Goal: Navigation & Orientation: Go to known website

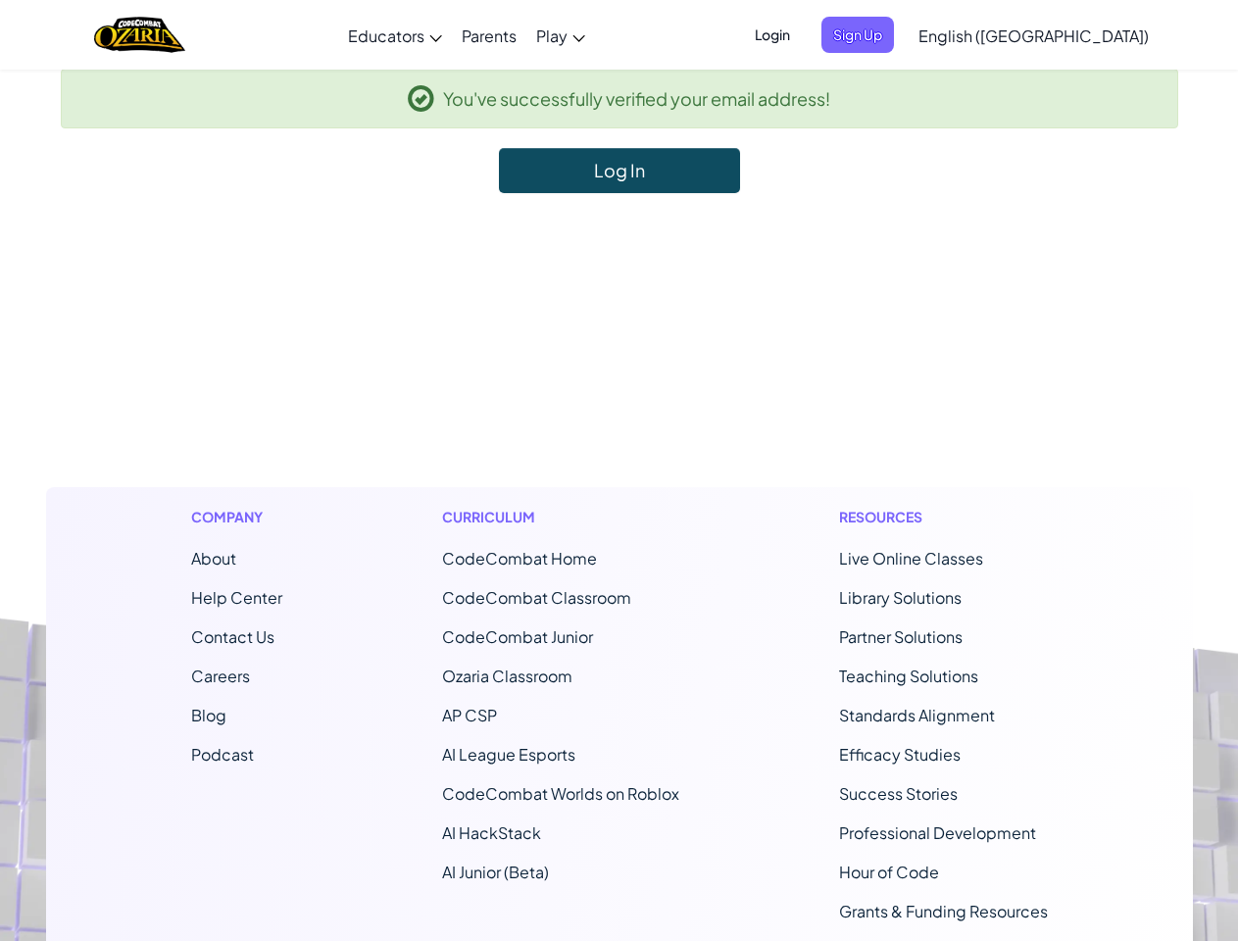
click at [619, 471] on footer "Company About Help Center Contact Us Careers Blog Podcast Curriculum CodeCombat…" at bounding box center [619, 724] width 1238 height 1062
click at [802, 34] on span "Login" at bounding box center [772, 35] width 59 height 36
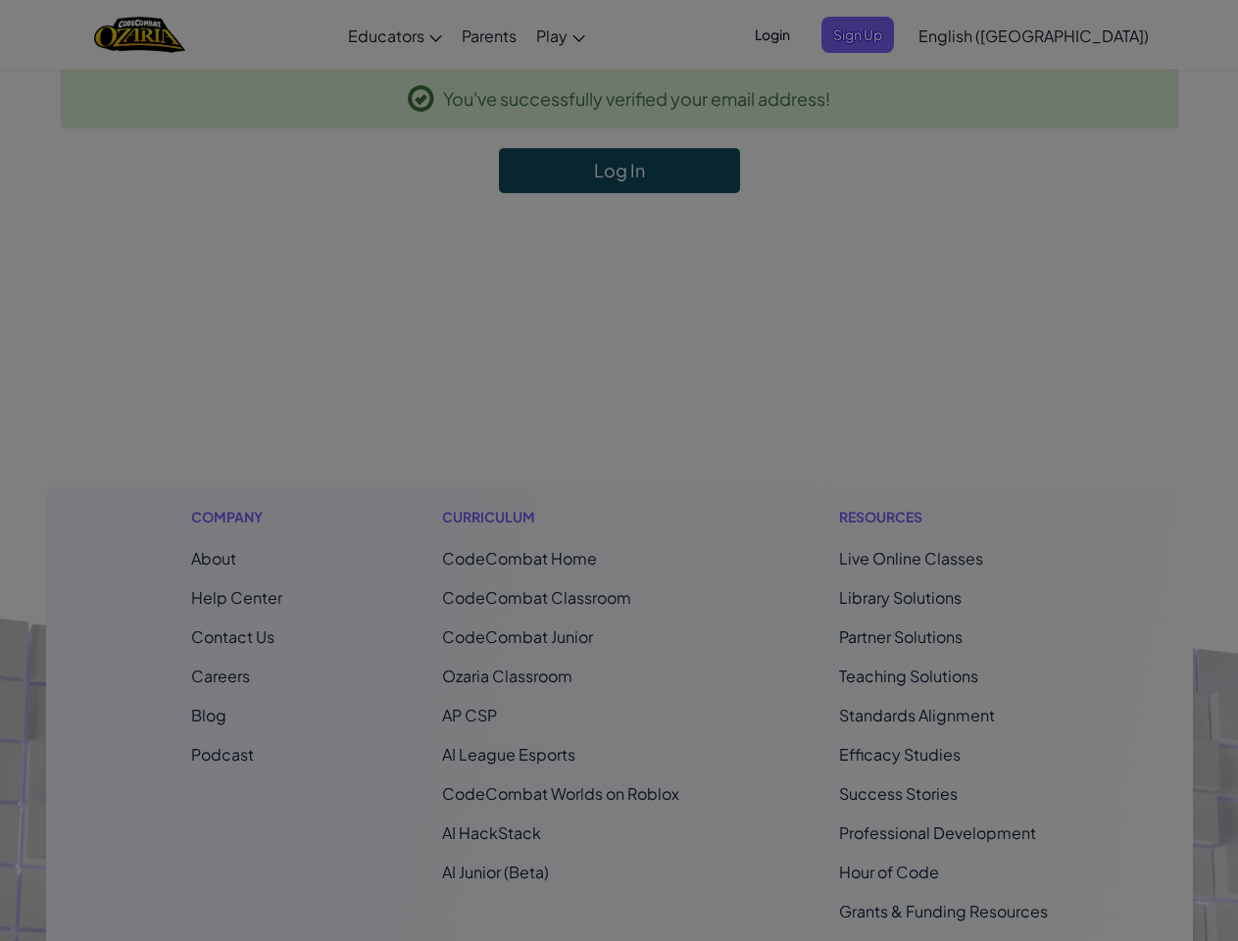
click at [978, 34] on div "Sign Into [DOMAIN_NAME] ClassLink or Unknown Error Email or Username : Password…" at bounding box center [619, 470] width 1238 height 941
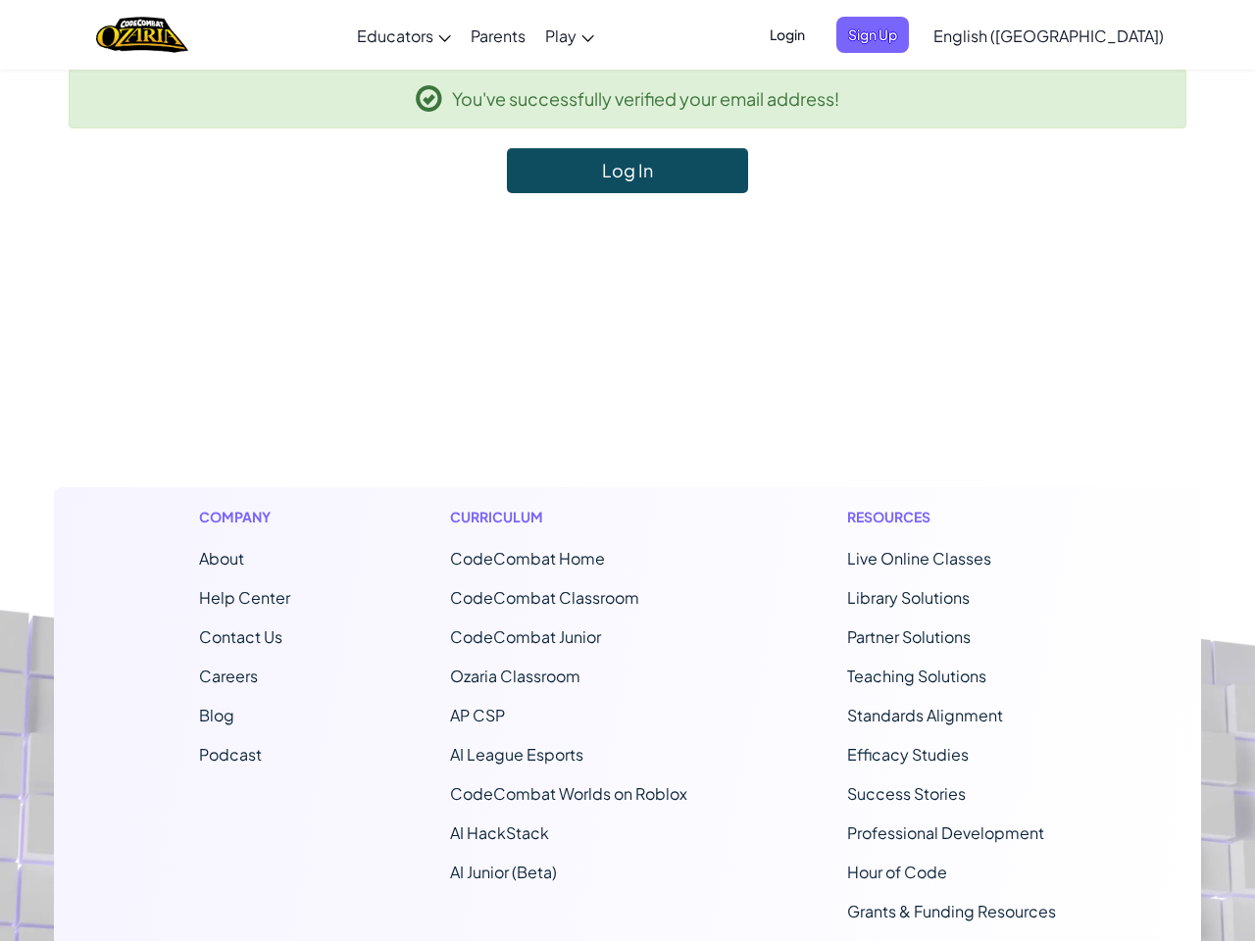
click at [1083, 35] on span "English ([GEOGRAPHIC_DATA])" at bounding box center [1048, 35] width 230 height 21
click at [619, 567] on li "CodeCombat Home" at bounding box center [568, 559] width 237 height 24
